Goal: Check status: Check status

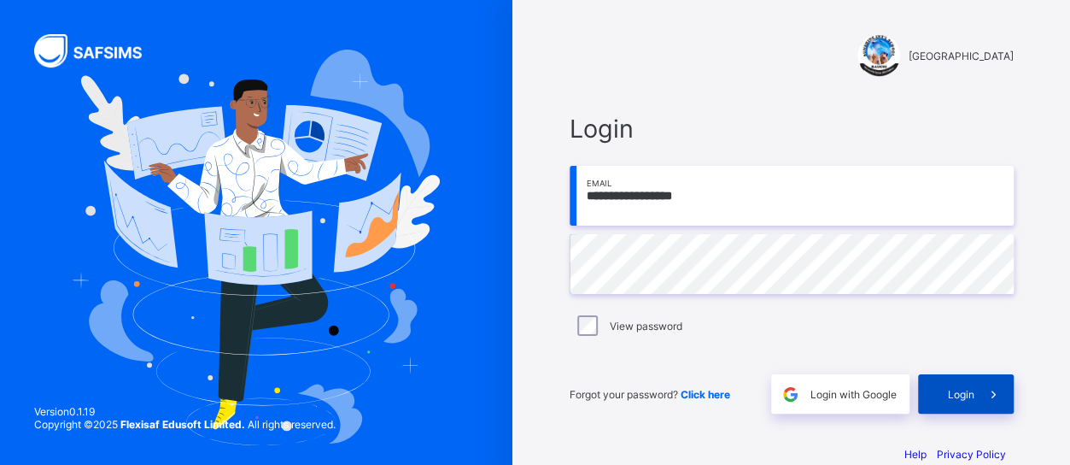
click at [981, 385] on span at bounding box center [994, 393] width 39 height 39
click at [990, 397] on span at bounding box center [994, 393] width 39 height 39
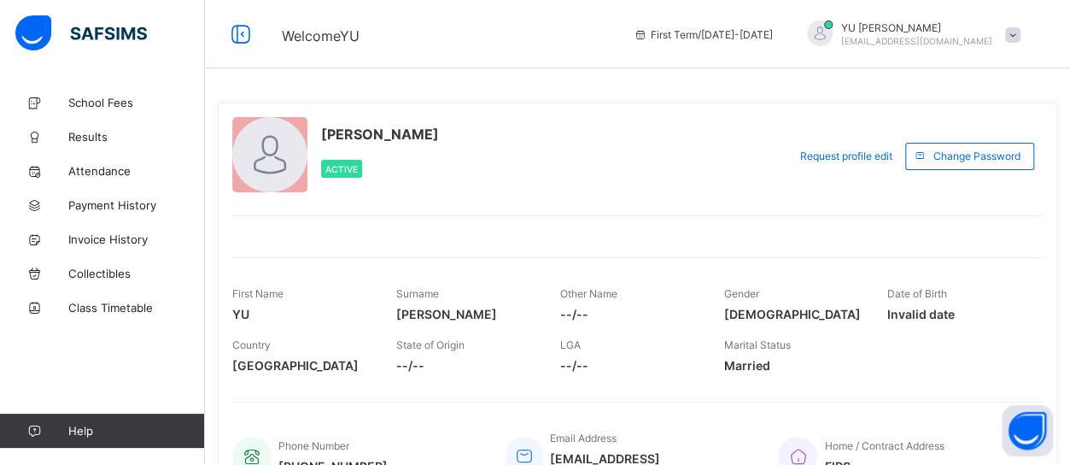
click at [1057, 281] on div "[PERSON_NAME] Active Request profile edit Change email Change Password First Na…" at bounding box center [638, 302] width 840 height 401
click at [1026, 290] on div "Date of Birth Invalid date" at bounding box center [956, 303] width 138 height 51
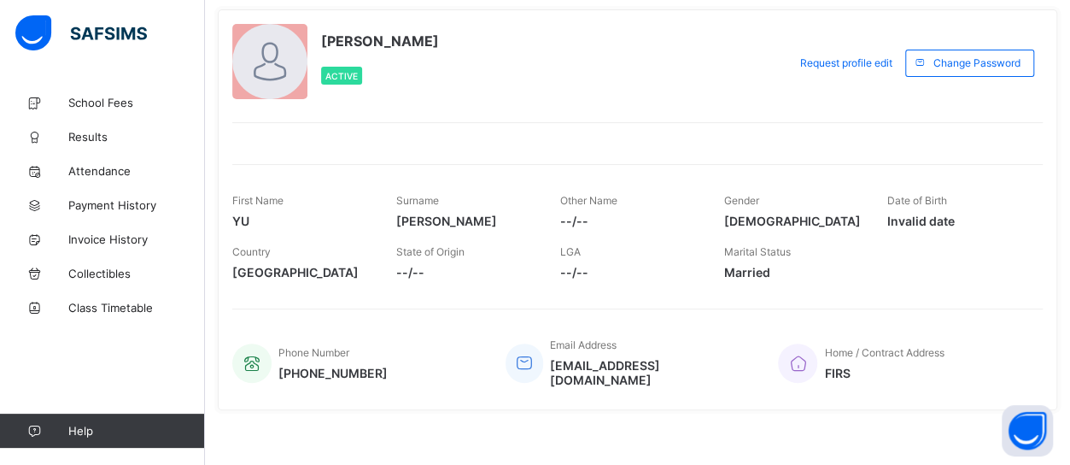
scroll to position [59, 0]
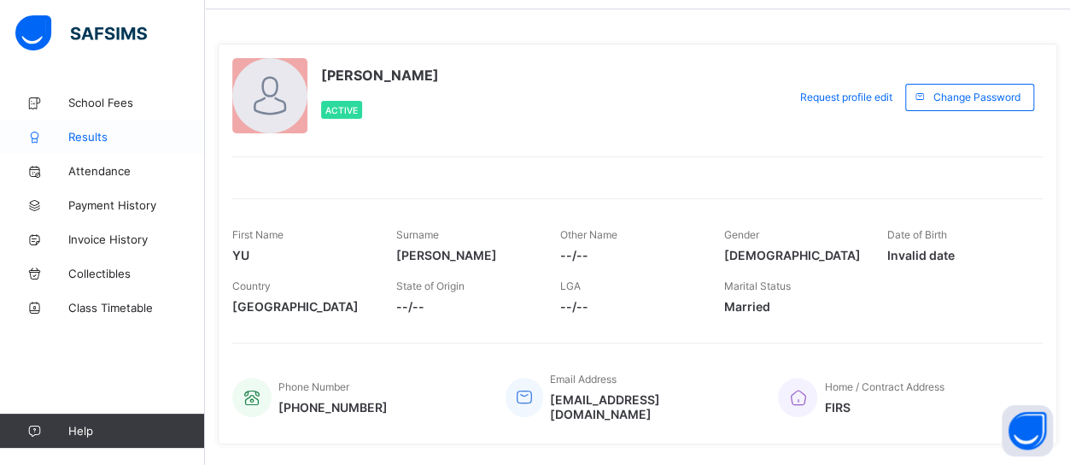
click at [84, 138] on span "Results" at bounding box center [136, 137] width 137 height 14
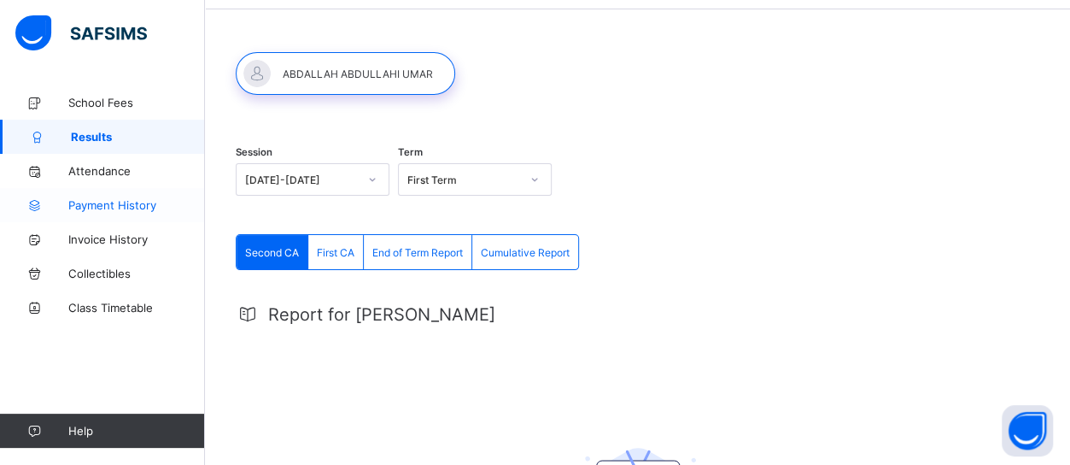
click at [111, 202] on span "Payment History" at bounding box center [136, 205] width 137 height 14
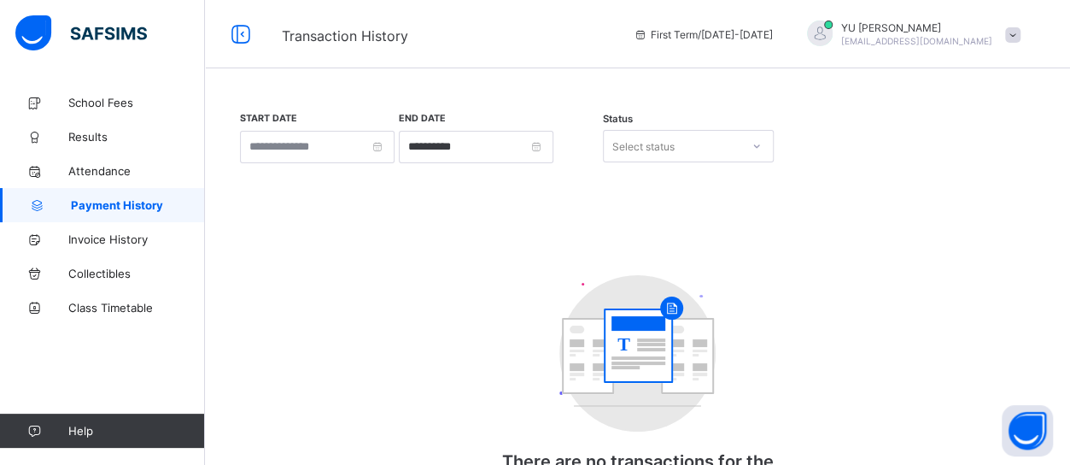
click at [1021, 37] on span at bounding box center [1012, 34] width 15 height 15
click at [390, 151] on input at bounding box center [317, 147] width 155 height 32
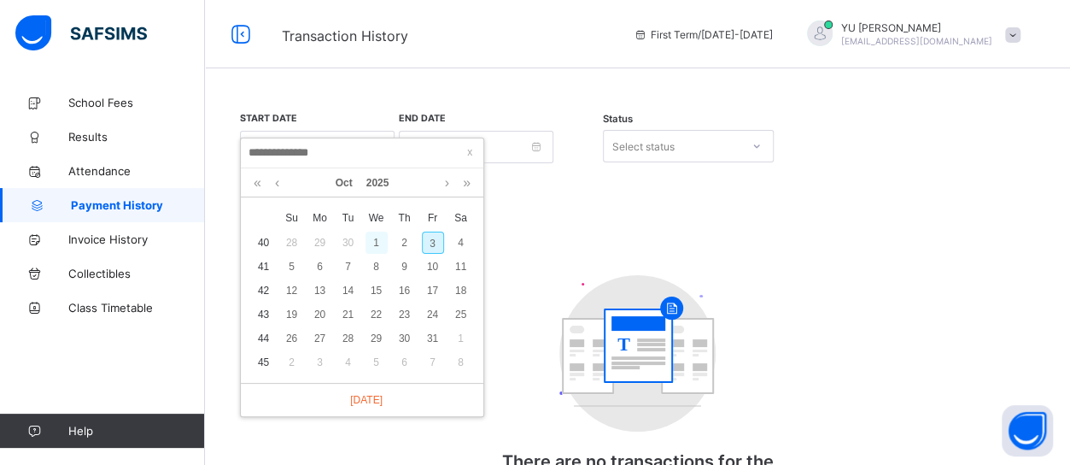
click at [371, 235] on div "1" at bounding box center [377, 242] width 22 height 22
type input "**********"
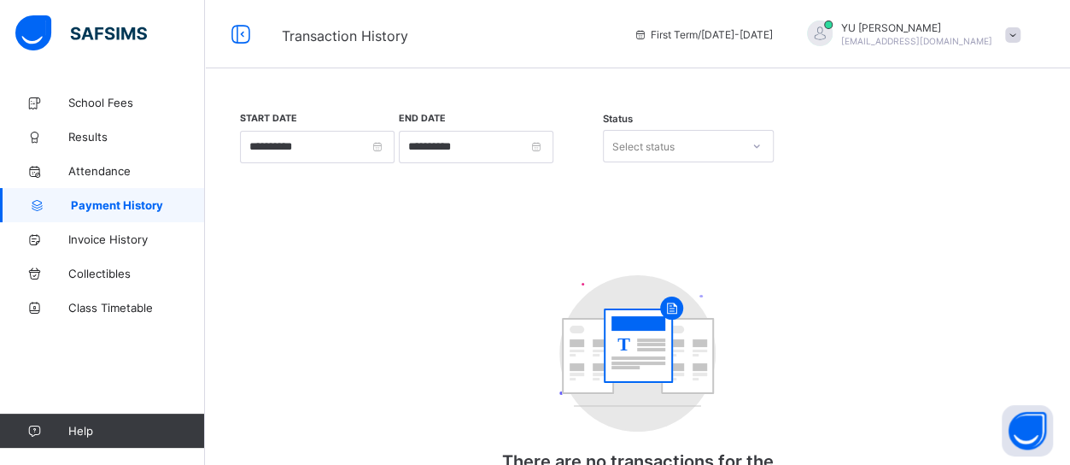
click at [1021, 36] on span at bounding box center [1012, 34] width 15 height 15
click at [989, 160] on span "Logout" at bounding box center [965, 169] width 113 height 20
